Goal: Task Accomplishment & Management: Use online tool/utility

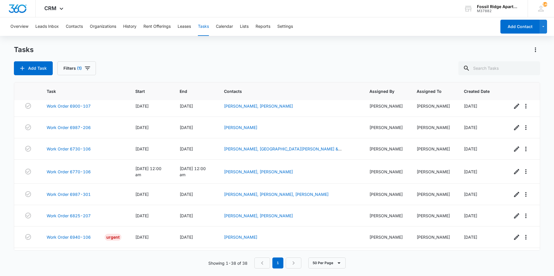
scroll to position [695, 0]
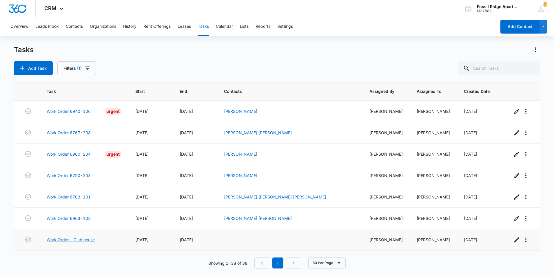
click at [73, 239] on link "Work Order - Club house" at bounding box center [71, 240] width 48 height 6
